Goal: Task Accomplishment & Management: Use online tool/utility

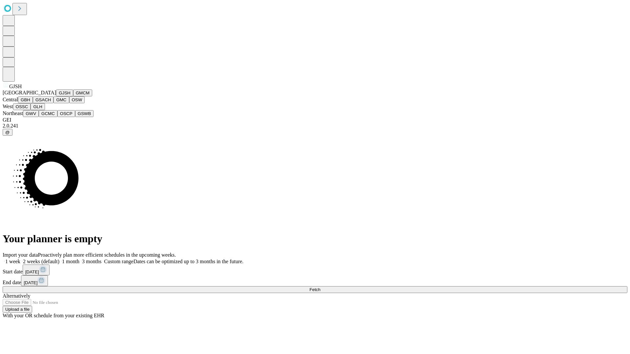
click at [56, 96] on button "GJSH" at bounding box center [64, 93] width 17 height 7
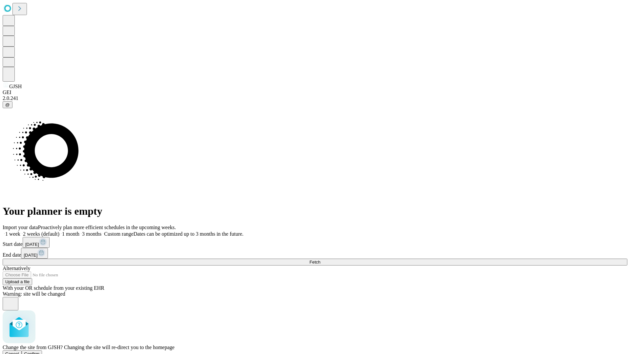
click at [40, 352] on span "Confirm" at bounding box center [31, 354] width 15 height 5
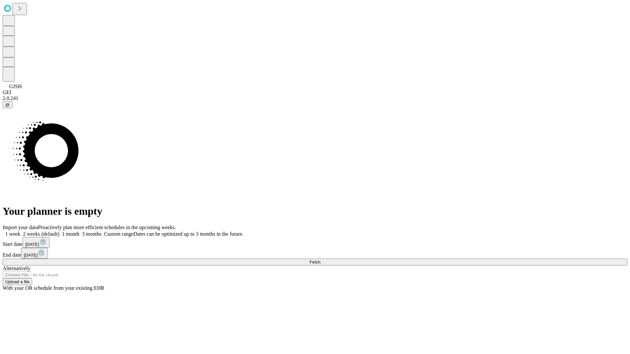
click at [59, 231] on label "2 weeks (default)" at bounding box center [39, 234] width 39 height 6
click at [320, 260] on span "Fetch" at bounding box center [314, 262] width 11 height 5
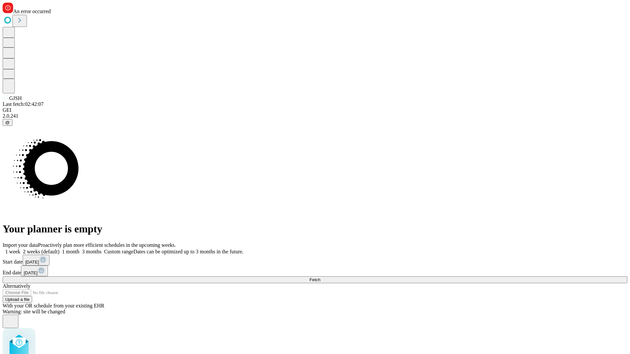
click at [59, 249] on label "2 weeks (default)" at bounding box center [39, 252] width 39 height 6
click at [320, 277] on span "Fetch" at bounding box center [314, 279] width 11 height 5
click at [59, 249] on label "2 weeks (default)" at bounding box center [39, 252] width 39 height 6
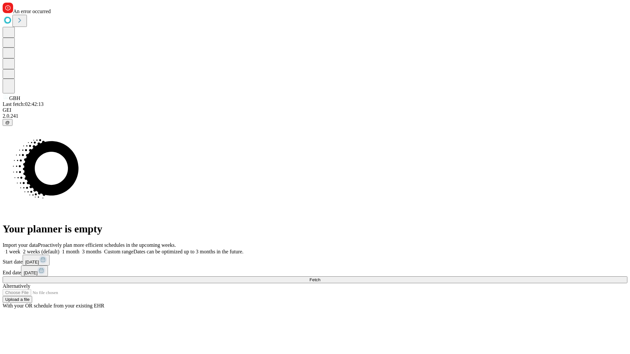
click at [320, 277] on span "Fetch" at bounding box center [314, 279] width 11 height 5
click at [59, 249] on label "2 weeks (default)" at bounding box center [39, 252] width 39 height 6
click at [320, 277] on span "Fetch" at bounding box center [314, 279] width 11 height 5
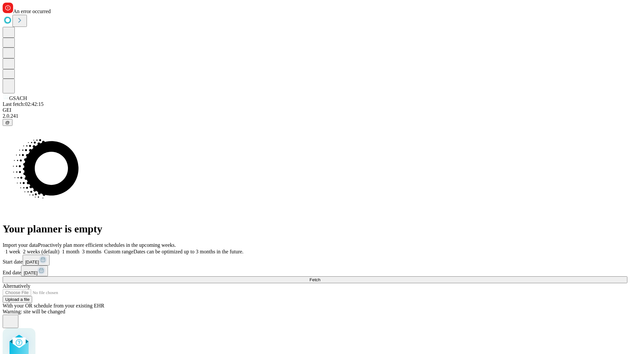
click at [59, 249] on label "2 weeks (default)" at bounding box center [39, 252] width 39 height 6
click at [320, 277] on span "Fetch" at bounding box center [314, 279] width 11 height 5
click at [59, 249] on label "2 weeks (default)" at bounding box center [39, 252] width 39 height 6
click at [320, 277] on span "Fetch" at bounding box center [314, 279] width 11 height 5
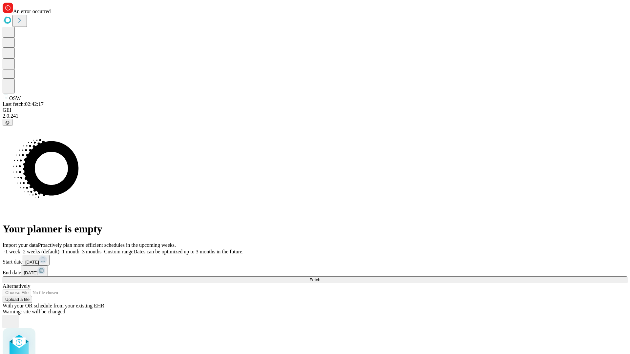
click at [59, 249] on label "2 weeks (default)" at bounding box center [39, 252] width 39 height 6
click at [320, 277] on span "Fetch" at bounding box center [314, 279] width 11 height 5
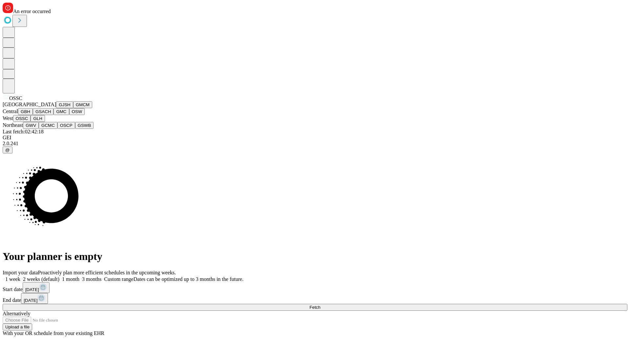
click at [45, 122] on button "GLH" at bounding box center [37, 118] width 14 height 7
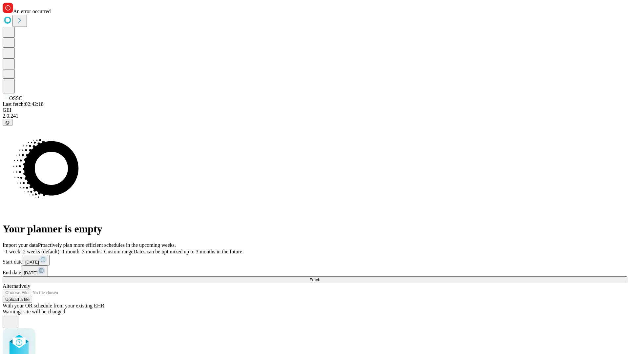
click at [59, 249] on label "2 weeks (default)" at bounding box center [39, 252] width 39 height 6
click at [320, 277] on span "Fetch" at bounding box center [314, 279] width 11 height 5
click at [59, 249] on label "2 weeks (default)" at bounding box center [39, 252] width 39 height 6
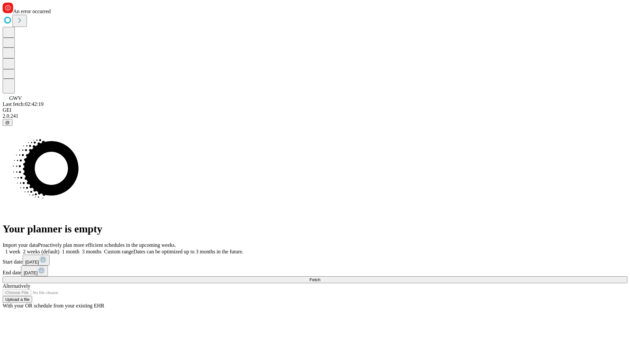
click at [320, 277] on span "Fetch" at bounding box center [314, 279] width 11 height 5
click at [59, 249] on label "2 weeks (default)" at bounding box center [39, 252] width 39 height 6
click at [320, 277] on span "Fetch" at bounding box center [314, 279] width 11 height 5
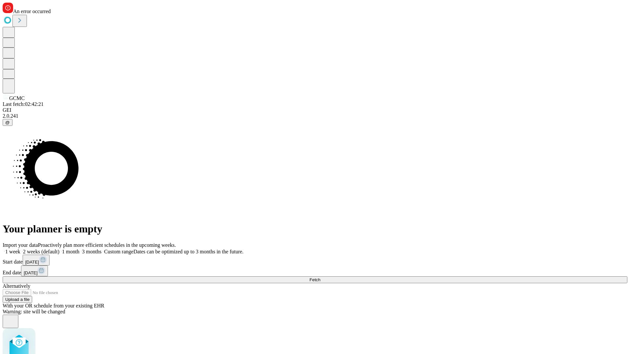
click at [59, 249] on label "2 weeks (default)" at bounding box center [39, 252] width 39 height 6
click at [320, 277] on span "Fetch" at bounding box center [314, 279] width 11 height 5
click at [59, 249] on label "2 weeks (default)" at bounding box center [39, 252] width 39 height 6
click at [320, 277] on span "Fetch" at bounding box center [314, 279] width 11 height 5
